Goal: Complete application form

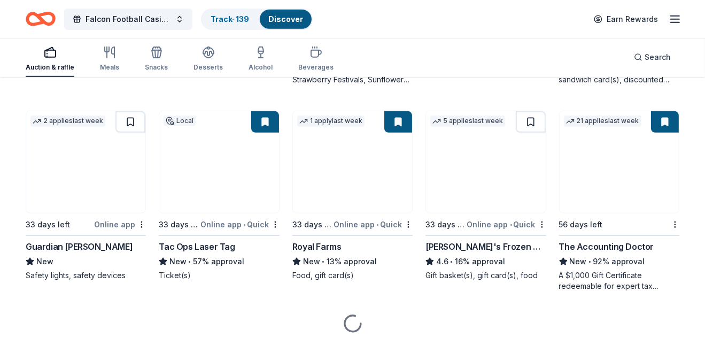
scroll to position [712, 0]
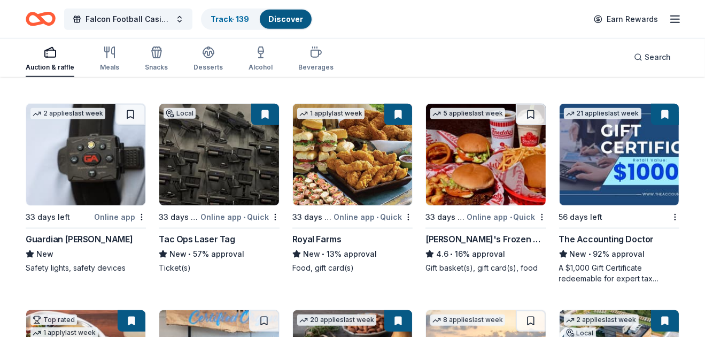
click at [617, 197] on img at bounding box center [618, 155] width 119 height 102
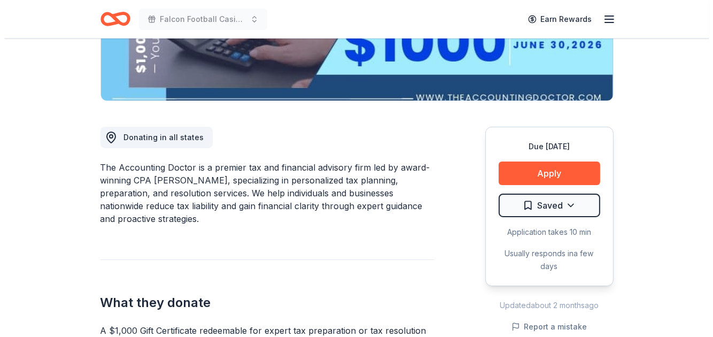
scroll to position [236, 0]
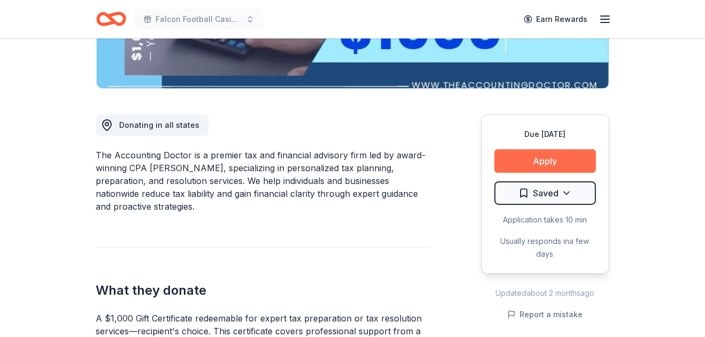
click at [532, 161] on button "Apply" at bounding box center [545, 161] width 102 height 24
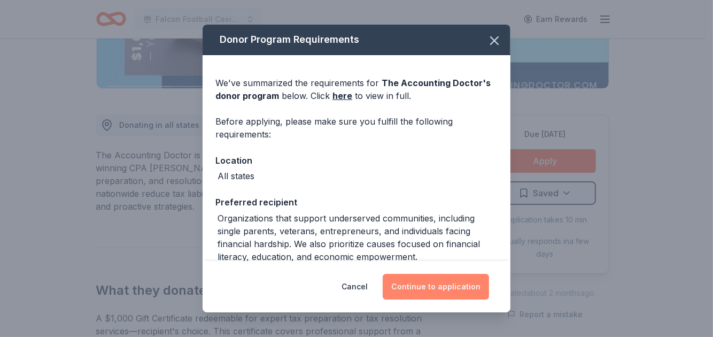
click at [439, 284] on button "Continue to application" at bounding box center [436, 287] width 106 height 26
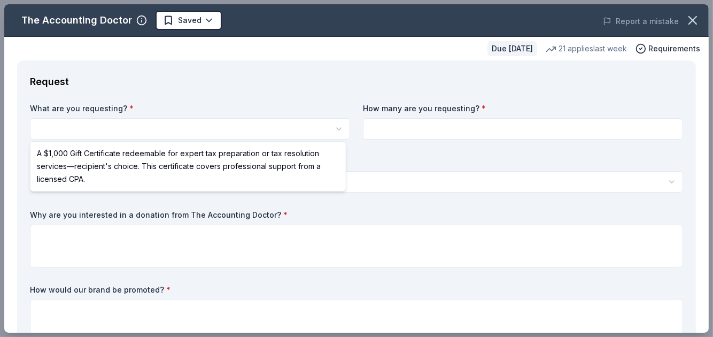
scroll to position [0, 0]
select select "A $1,000 Gift Certificate redeemable for expert tax preparation or tax resoluti…"
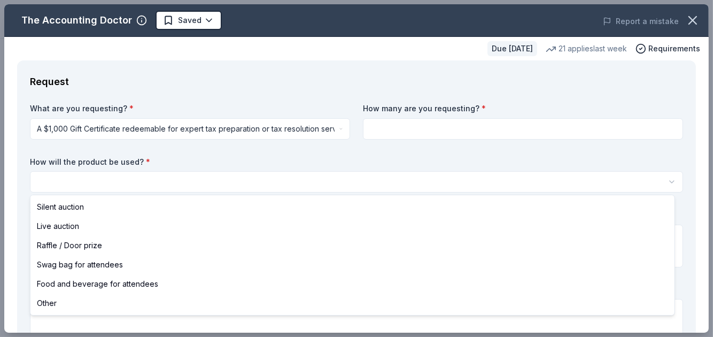
click at [187, 182] on html "Falcon Football Casino Night Saved Apply Due [DATE] Share The Accounting Doctor…" at bounding box center [356, 168] width 713 height 337
select select "raffleDoorPrize"
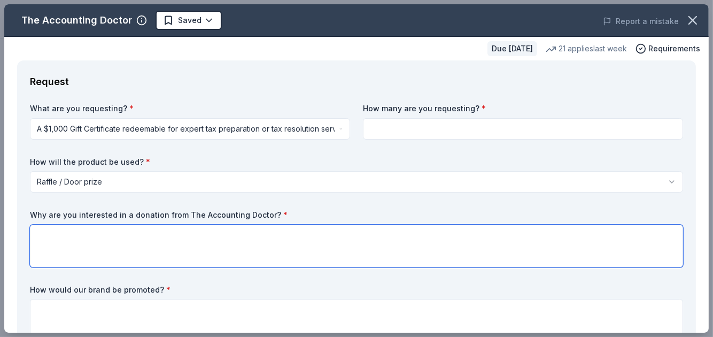
click at [182, 246] on textarea at bounding box center [356, 245] width 653 height 43
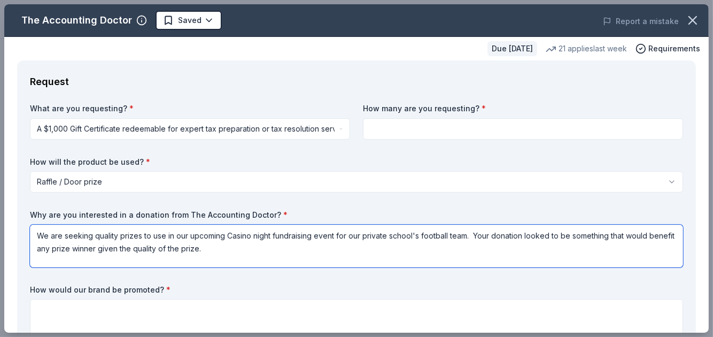
type textarea "We are seeking quality prizes to use in our upcoming Casino night fundraising e…"
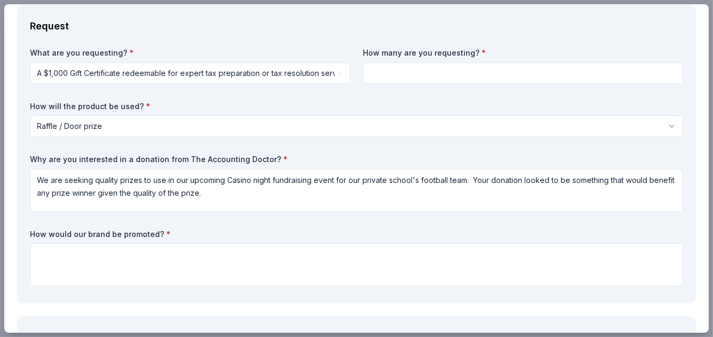
scroll to position [126, 0]
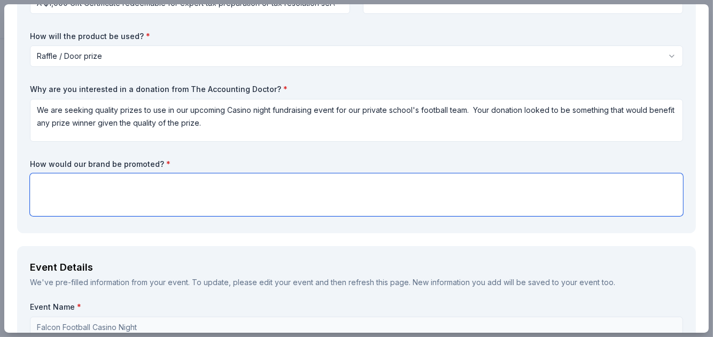
click at [353, 188] on textarea at bounding box center [356, 194] width 653 height 43
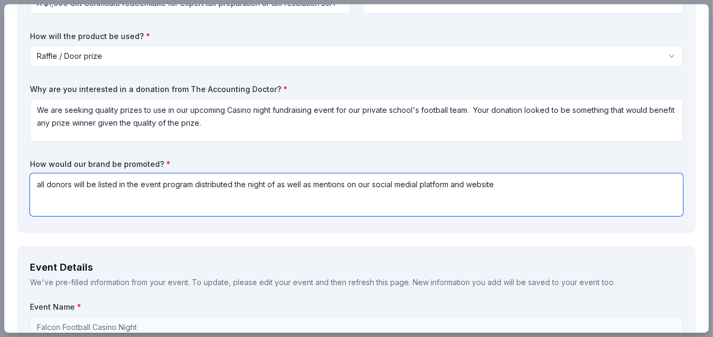
type textarea "all donors will be listed in the event program distributed the night of as well…"
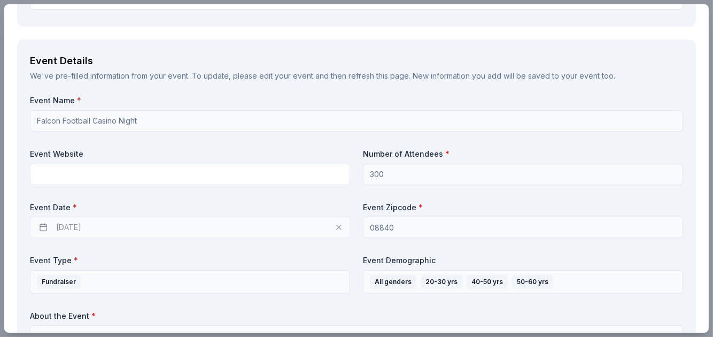
scroll to position [339, 0]
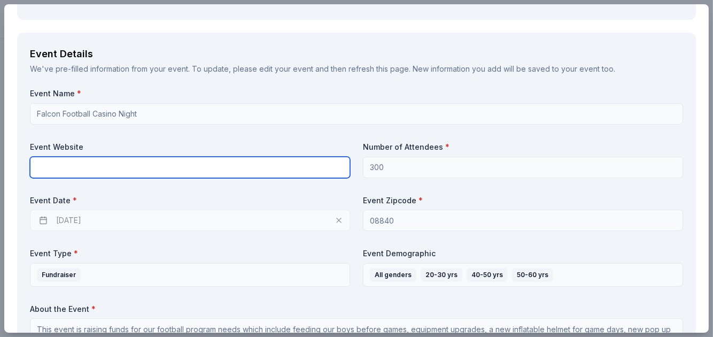
click at [207, 166] on input "text" at bounding box center [190, 167] width 320 height 21
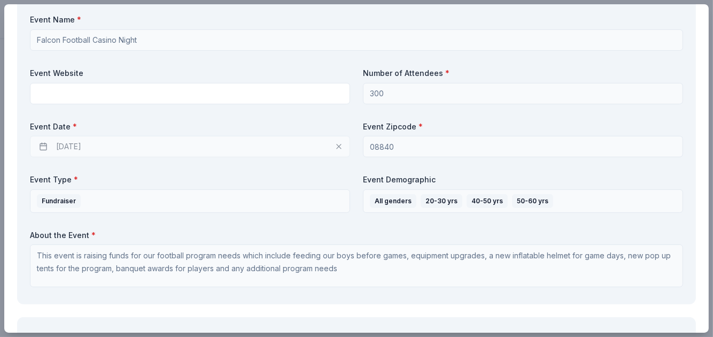
scroll to position [442, 0]
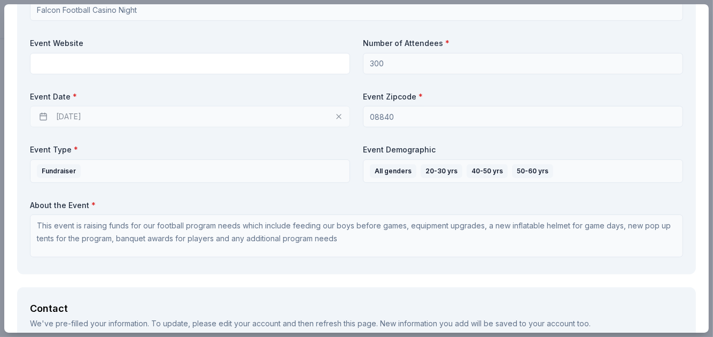
click at [179, 130] on div "Event Name * Falcon Football Casino Night Event Website Number of Attendees * 3…" at bounding box center [356, 123] width 653 height 277
click at [271, 114] on div "[DATE]" at bounding box center [190, 116] width 320 height 21
click at [88, 118] on div "[DATE]" at bounding box center [190, 116] width 320 height 21
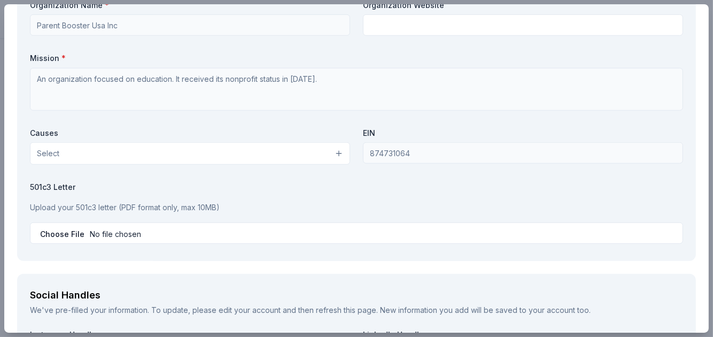
scroll to position [976, 0]
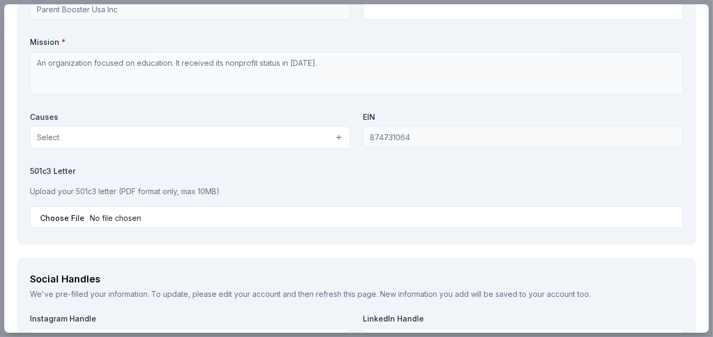
click at [338, 137] on button "Select" at bounding box center [190, 137] width 320 height 22
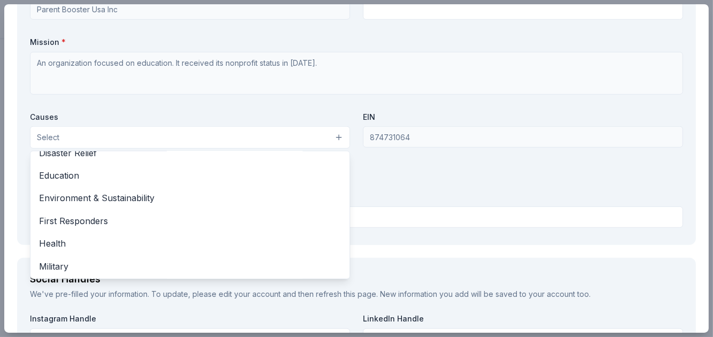
scroll to position [68, 0]
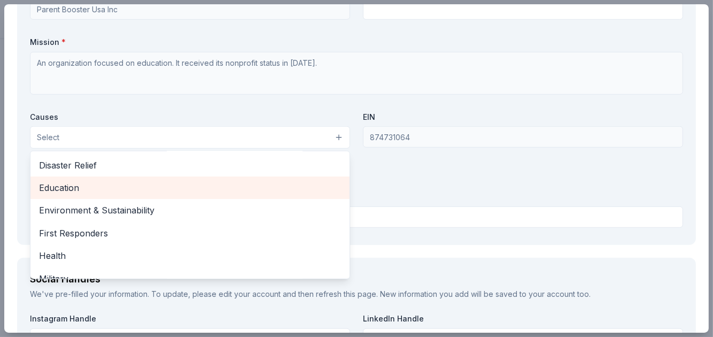
click at [72, 184] on span "Education" at bounding box center [190, 188] width 302 height 14
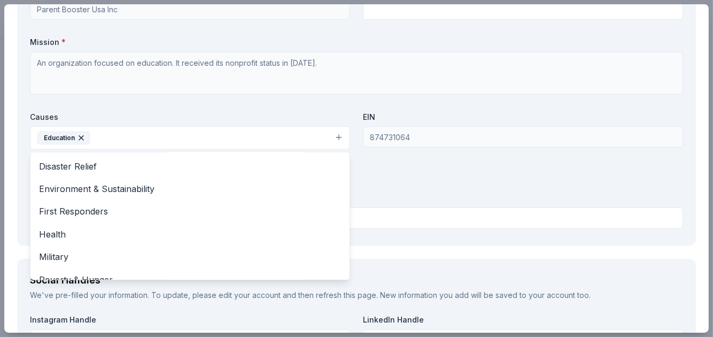
click at [664, 191] on div "Organization Name * Parent Booster Usa Inc Organization Website Mission * An or…" at bounding box center [356, 108] width 653 height 249
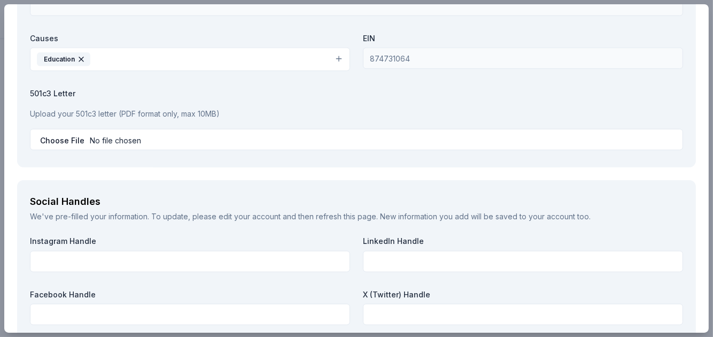
scroll to position [1057, 0]
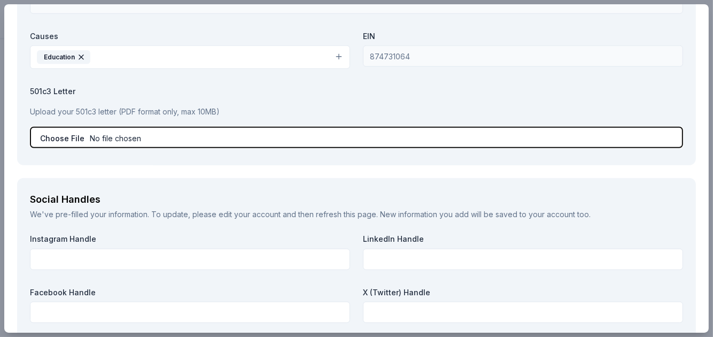
click at [106, 140] on input "file" at bounding box center [356, 137] width 653 height 21
type input "C:\fakepath\Saint Joes Tax Exempt Form.pdf"
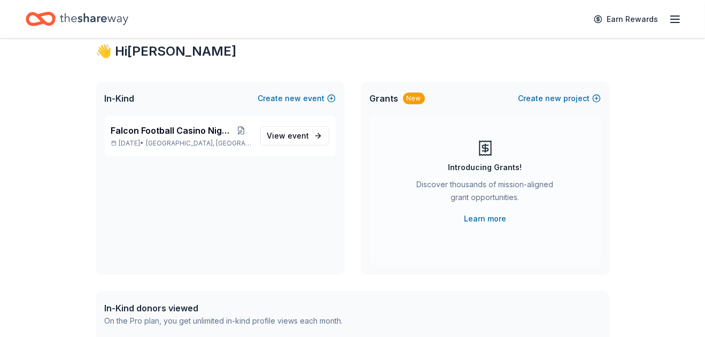
scroll to position [210, 0]
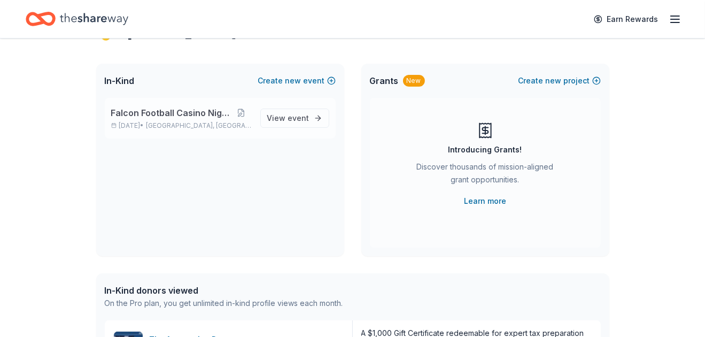
click at [161, 115] on span "Falcon Football Casino Night" at bounding box center [170, 112] width 119 height 13
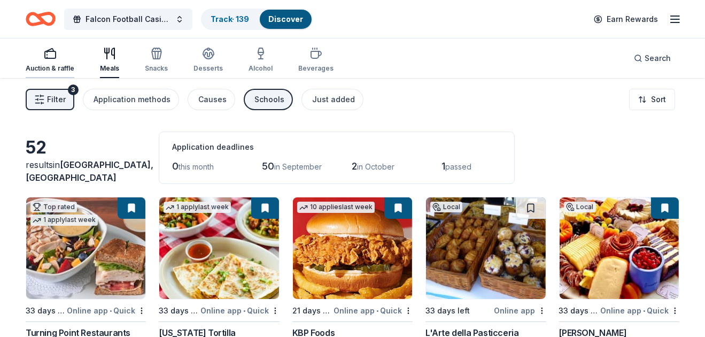
click at [40, 60] on div "Auction & raffle" at bounding box center [50, 60] width 49 height 26
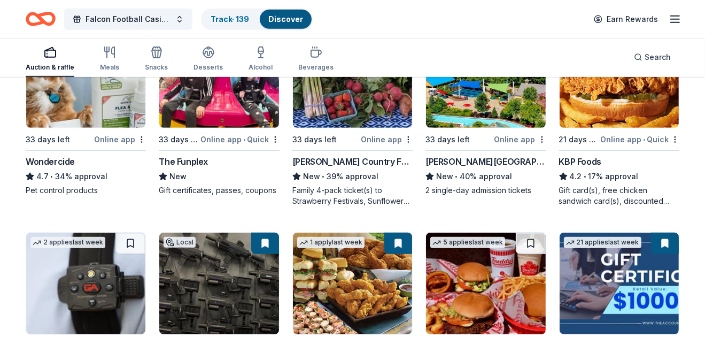
scroll to position [637, 0]
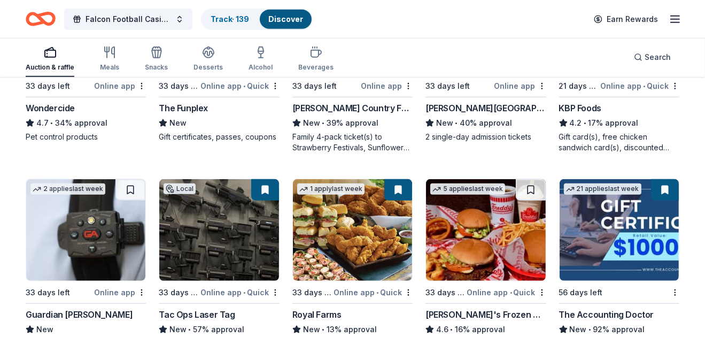
click at [629, 261] on img at bounding box center [618, 230] width 119 height 102
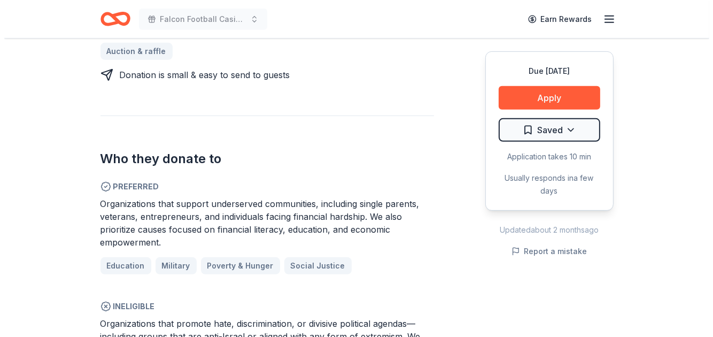
scroll to position [554, 0]
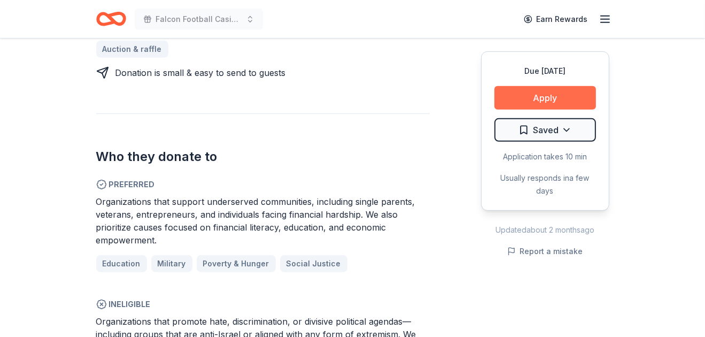
click at [555, 99] on button "Apply" at bounding box center [545, 98] width 102 height 24
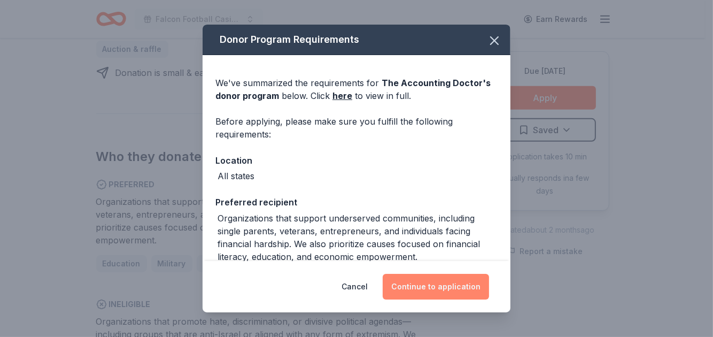
click at [414, 288] on button "Continue to application" at bounding box center [436, 287] width 106 height 26
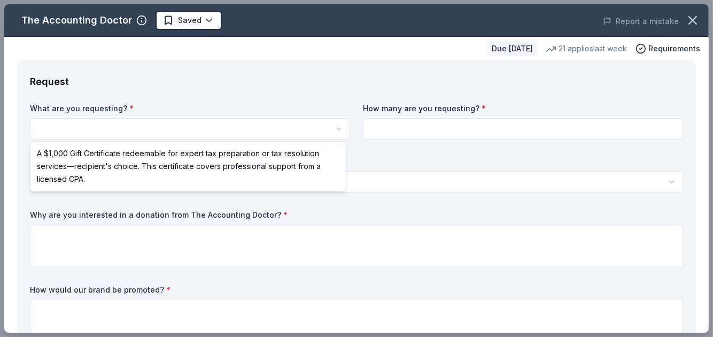
scroll to position [0, 0]
select select "A $1,000 Gift Certificate redeemable for expert tax preparation or tax resoluti…"
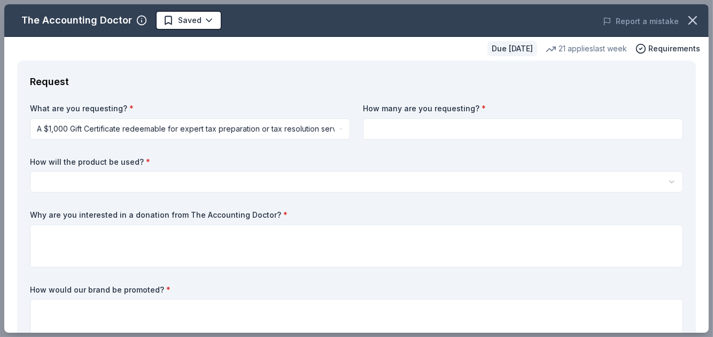
click at [424, 123] on input at bounding box center [523, 128] width 320 height 21
type input "1"
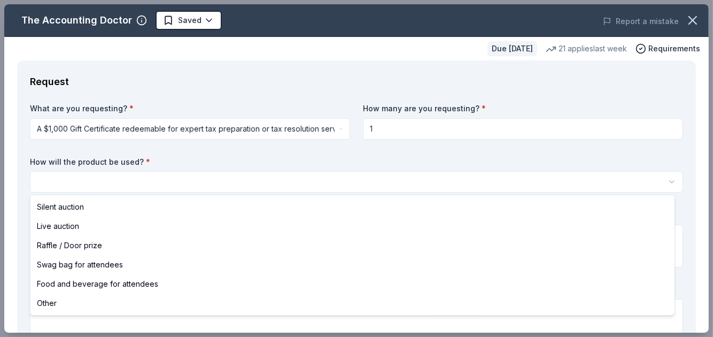
click at [237, 174] on html "Falcon Football Casino Night Saved Apply Due [DATE] Share The Accounting Doctor…" at bounding box center [356, 168] width 713 height 337
click at [190, 190] on html "Falcon Football Casino Night Saved Apply Due [DATE] Share The Accounting Doctor…" at bounding box center [356, 168] width 713 height 337
select select "raffleDoorPrize"
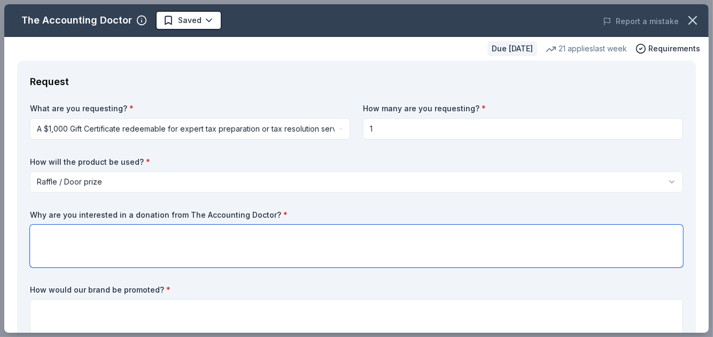
click at [141, 233] on textarea at bounding box center [356, 245] width 653 height 43
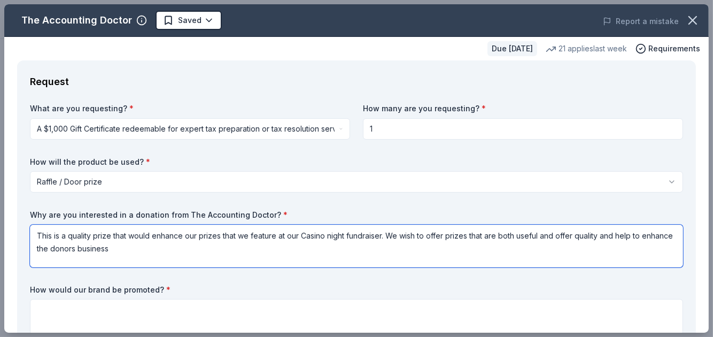
type textarea "This is a quality prize that would enhance our prizes that we feature at our Ca…"
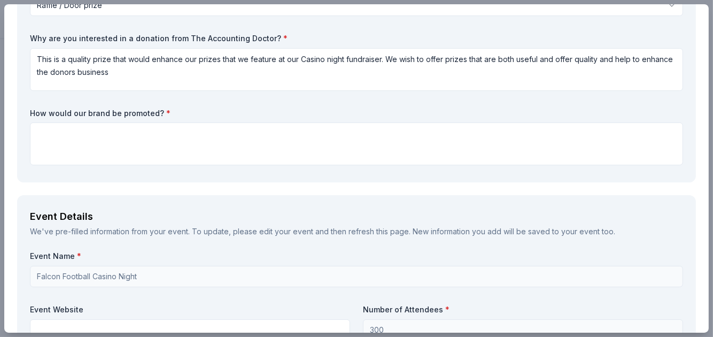
scroll to position [181, 0]
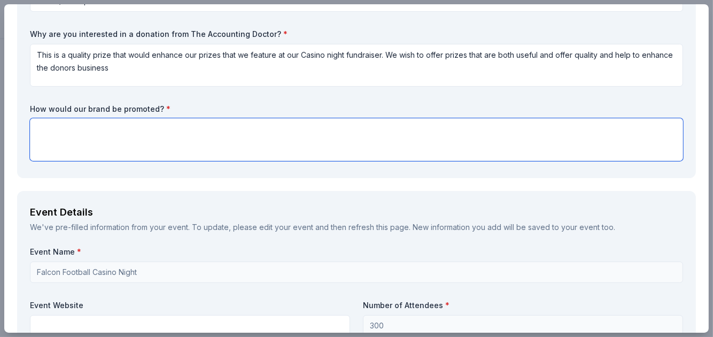
click at [122, 124] on textarea at bounding box center [356, 139] width 653 height 43
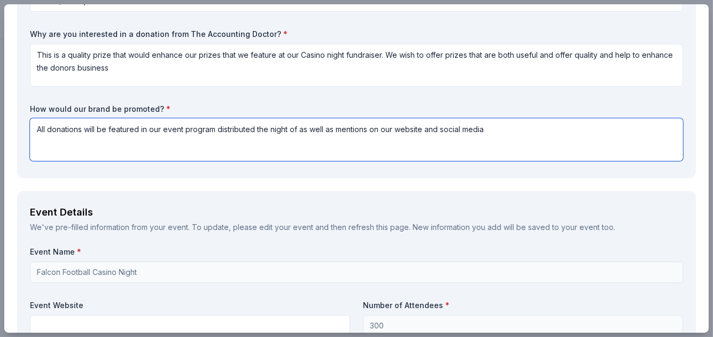
type textarea "All donations will be featured in our event program distributed the night of as…"
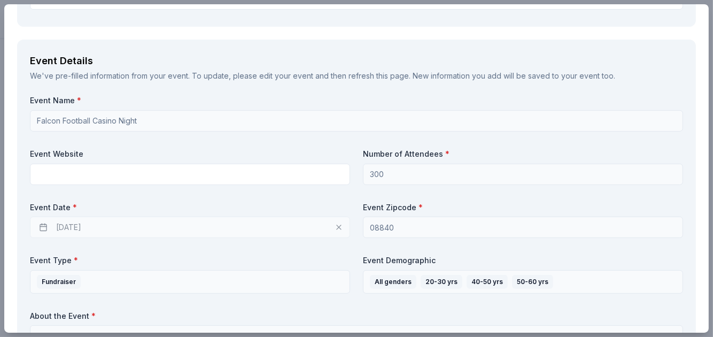
scroll to position [353, 0]
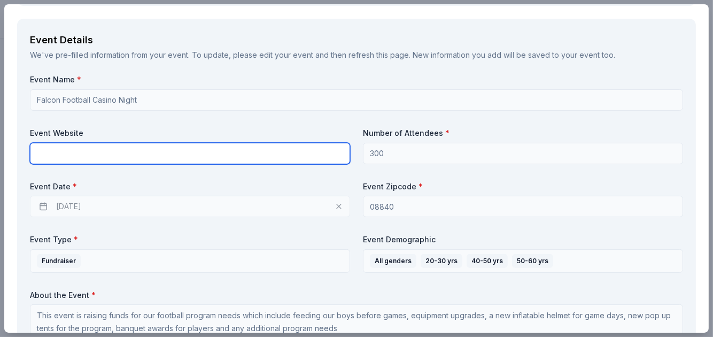
click at [249, 162] on input "text" at bounding box center [190, 153] width 320 height 21
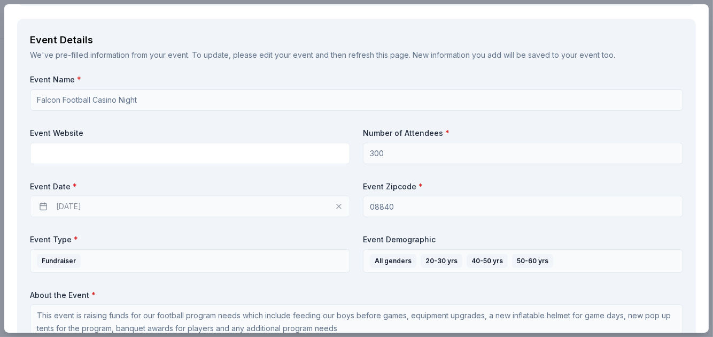
click at [200, 201] on div "[DATE]" at bounding box center [190, 206] width 320 height 21
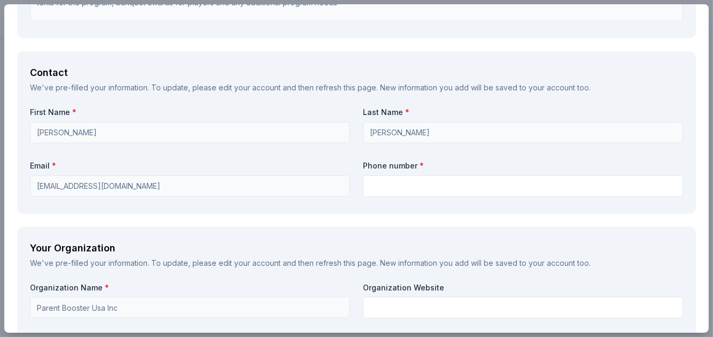
scroll to position [709, 0]
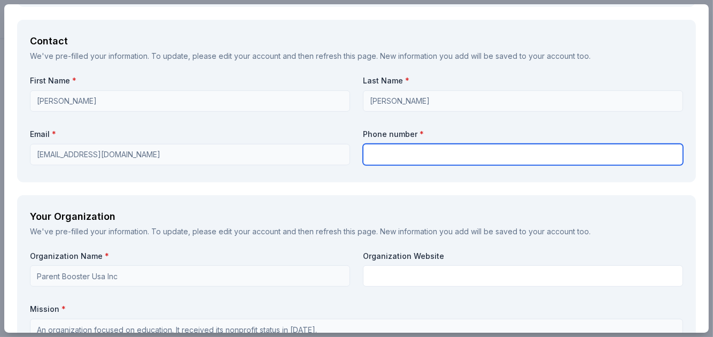
click at [446, 152] on input "text" at bounding box center [523, 154] width 320 height 21
type input "7328877526"
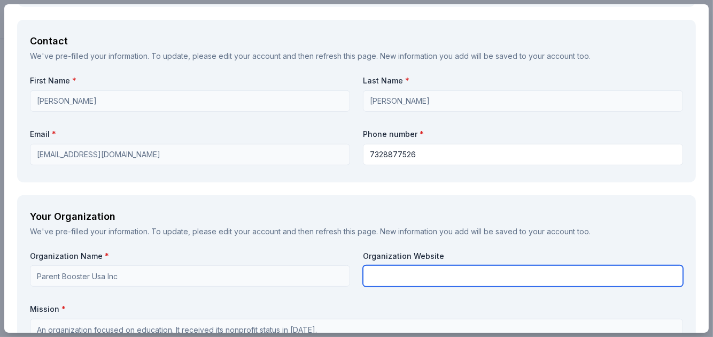
type input "874731064"
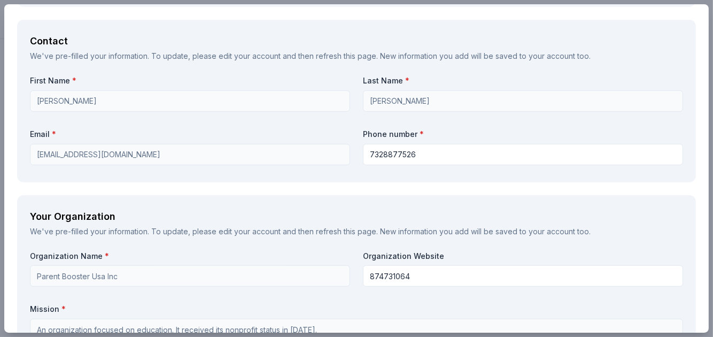
drag, startPoint x: 700, startPoint y: 159, endPoint x: 699, endPoint y: 180, distance: 21.4
click at [699, 180] on div "Request What are you requesting? * A $1,000 Gift Certificate redeemable for exp…" at bounding box center [356, 111] width 704 height 1521
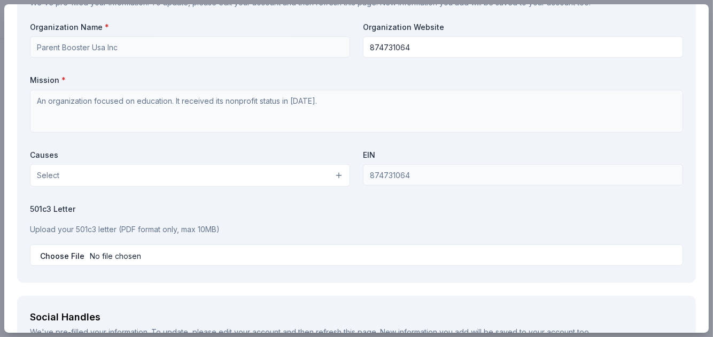
scroll to position [954, 0]
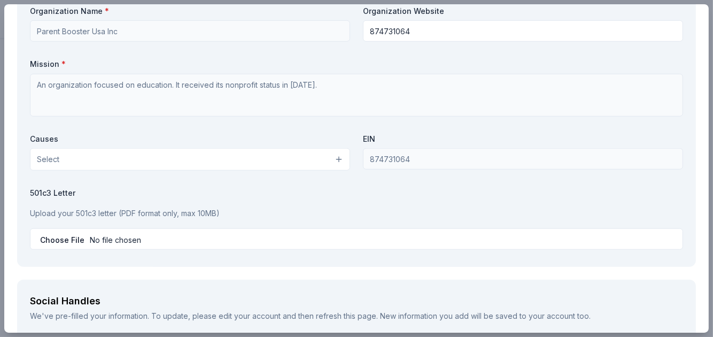
click at [256, 157] on button "Select" at bounding box center [190, 159] width 320 height 22
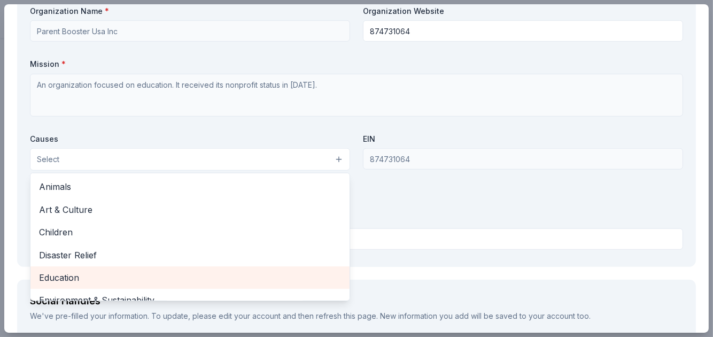
drag, startPoint x: 174, startPoint y: 264, endPoint x: 175, endPoint y: 271, distance: 7.5
click at [175, 271] on div "Animals Art & Culture Children Disaster Relief Education Environment & Sustaina…" at bounding box center [190, 237] width 320 height 128
click at [175, 271] on span "Education" at bounding box center [190, 277] width 302 height 14
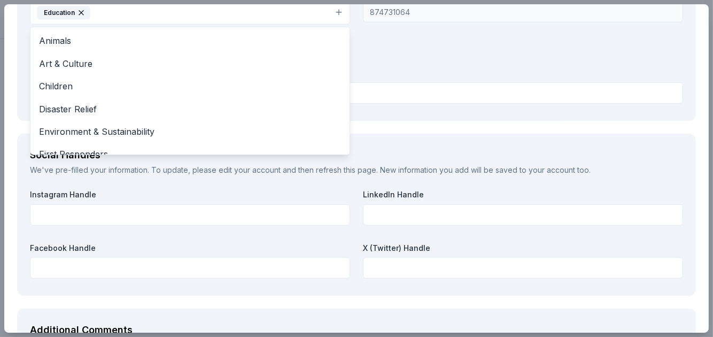
scroll to position [1108, 0]
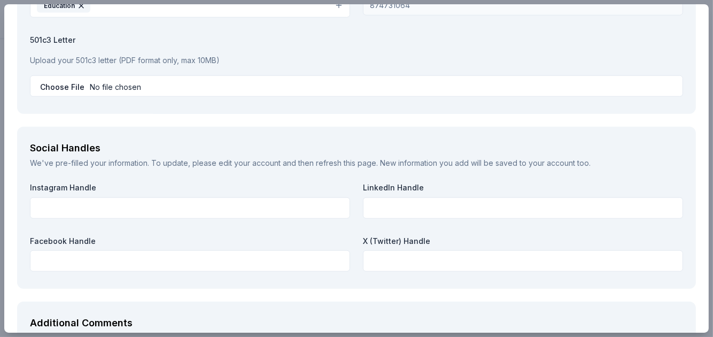
scroll to position [1097, 0]
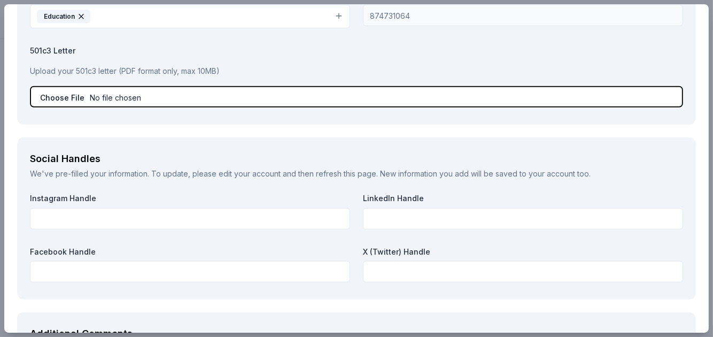
click at [68, 95] on input "file" at bounding box center [356, 96] width 653 height 21
type input "C:\fakepath\St Joseph's Metuchen Touchdown Club, Inc. - NJ 2022 FYE Charity Reg…"
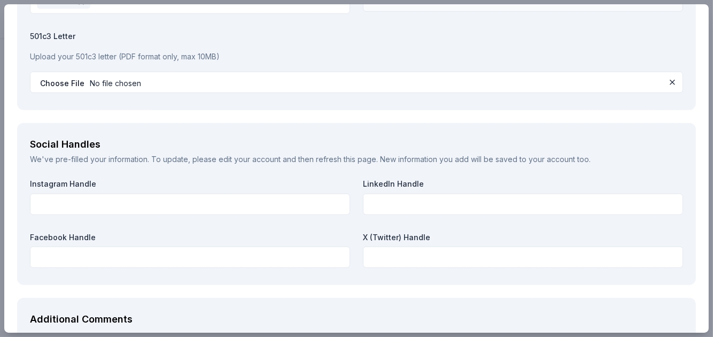
scroll to position [1135, 0]
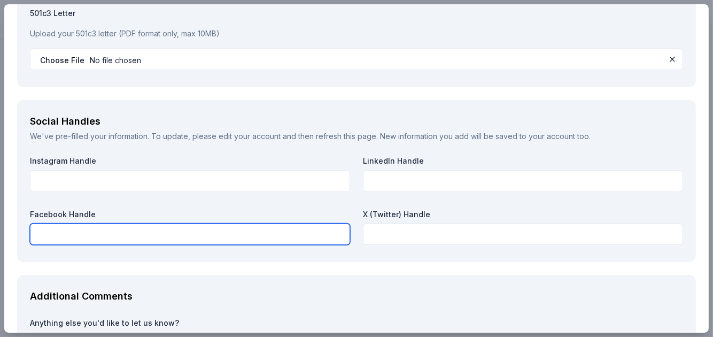
click at [196, 231] on input "text" at bounding box center [190, 233] width 320 height 21
click button at bounding box center [672, 59] width 13 height 13
type input "s"
type input "Saint Joe's footall"
